Goal: Information Seeking & Learning: Find specific fact

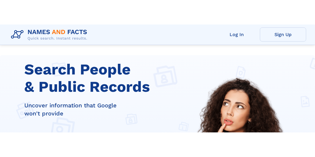
scroll to position [108, 0]
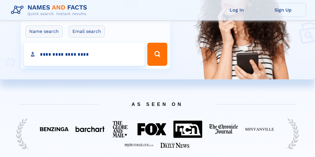
type input "**********"
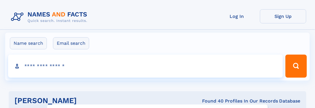
click input "**" at bounding box center [0, 0] width 0 height 0
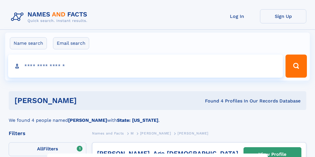
select select "**"
